Goal: Check status

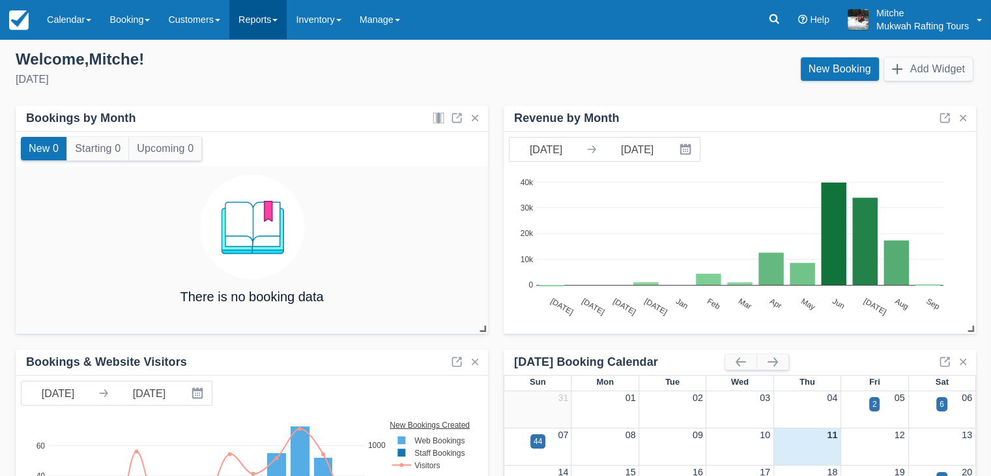
click at [264, 24] on link "Reports" at bounding box center [257, 19] width 57 height 39
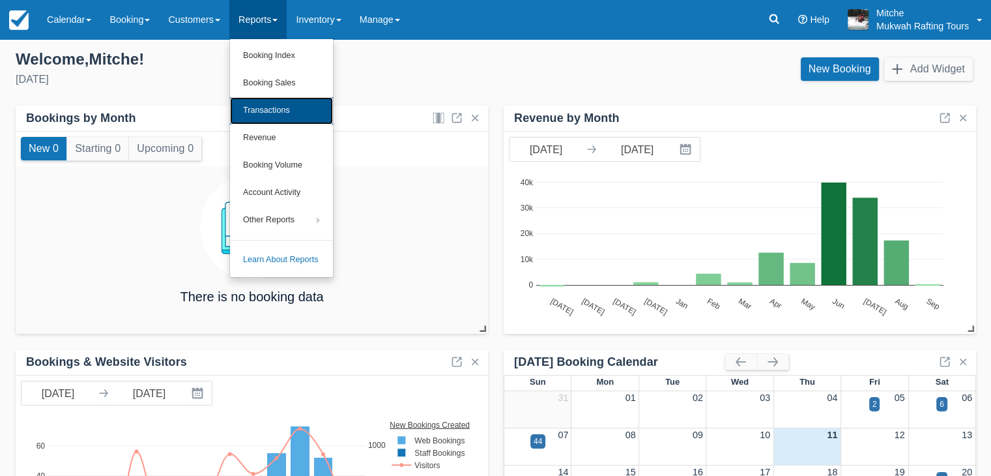
click at [290, 110] on link "Transactions" at bounding box center [281, 110] width 103 height 27
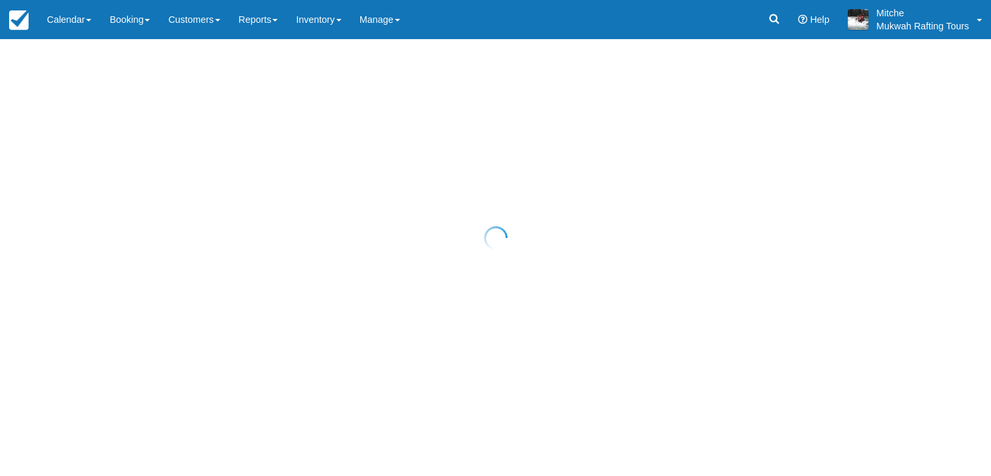
select select "10"
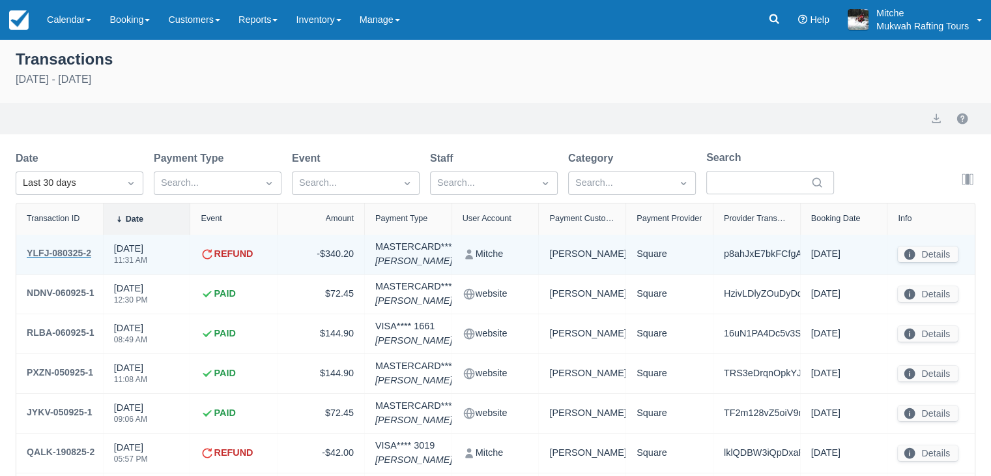
click at [66, 251] on div "YLFJ-080325-2" at bounding box center [59, 253] width 65 height 16
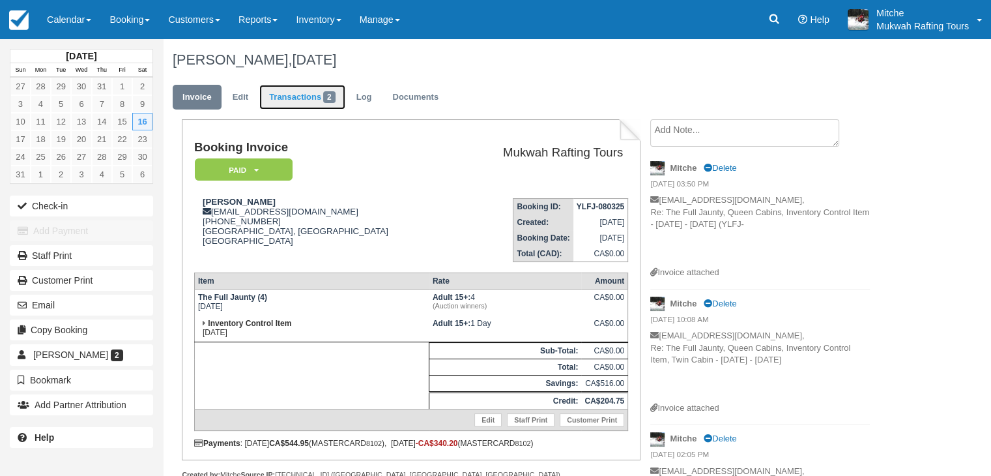
click at [290, 92] on link "Transactions 2" at bounding box center [302, 97] width 86 height 25
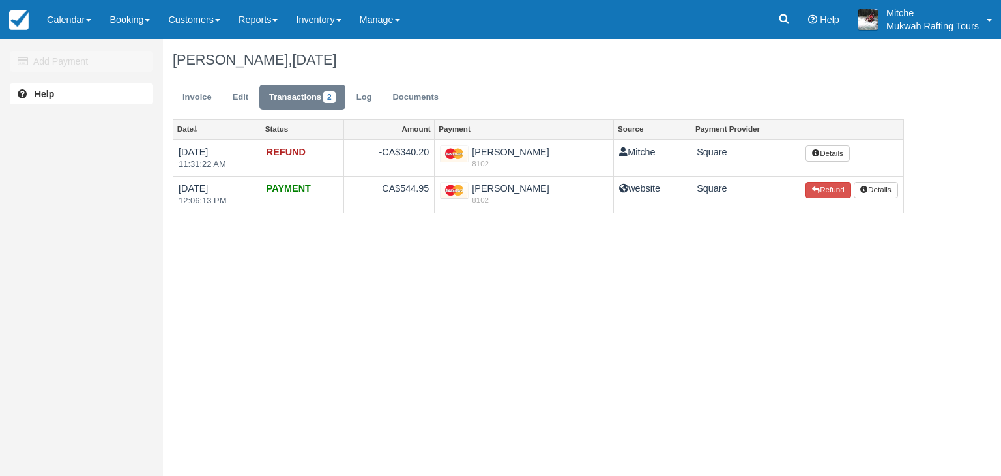
click at [484, 438] on div "Add Payment Help Heather Yanick, August 16 2025 Invoice Edit Transactions 2 Log…" at bounding box center [500, 257] width 1001 height 437
click at [631, 311] on div "Add Payment Help Heather Yanick, August 16 2025 Invoice Edit Transactions 2 Log…" at bounding box center [500, 257] width 1001 height 437
click at [623, 354] on div "Add Payment Help Heather Yanick, August 16 2025 Invoice Edit Transactions 2 Log…" at bounding box center [500, 257] width 1001 height 437
